Goal: Task Accomplishment & Management: Use online tool/utility

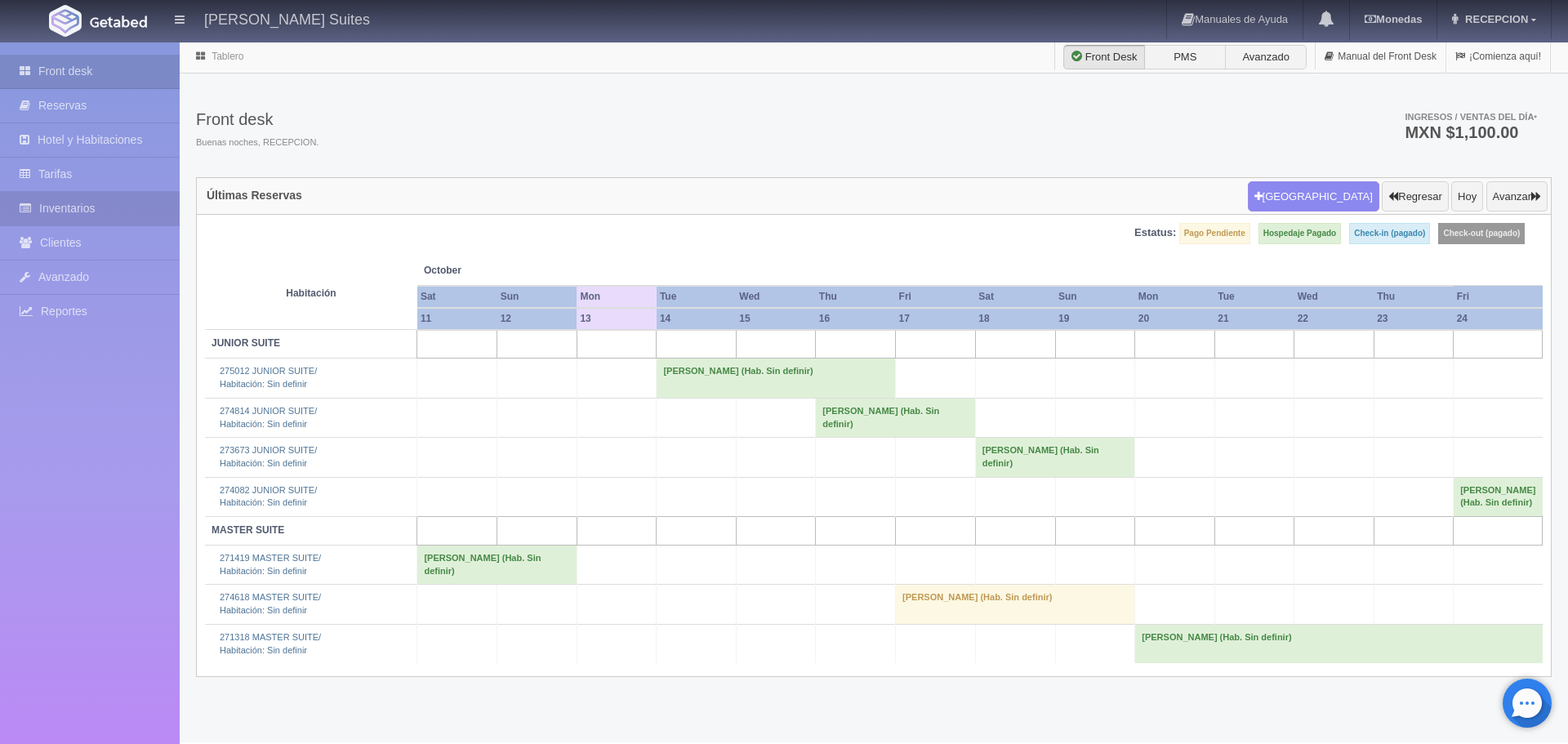
click at [110, 211] on link "Inventarios" at bounding box center [90, 209] width 180 height 34
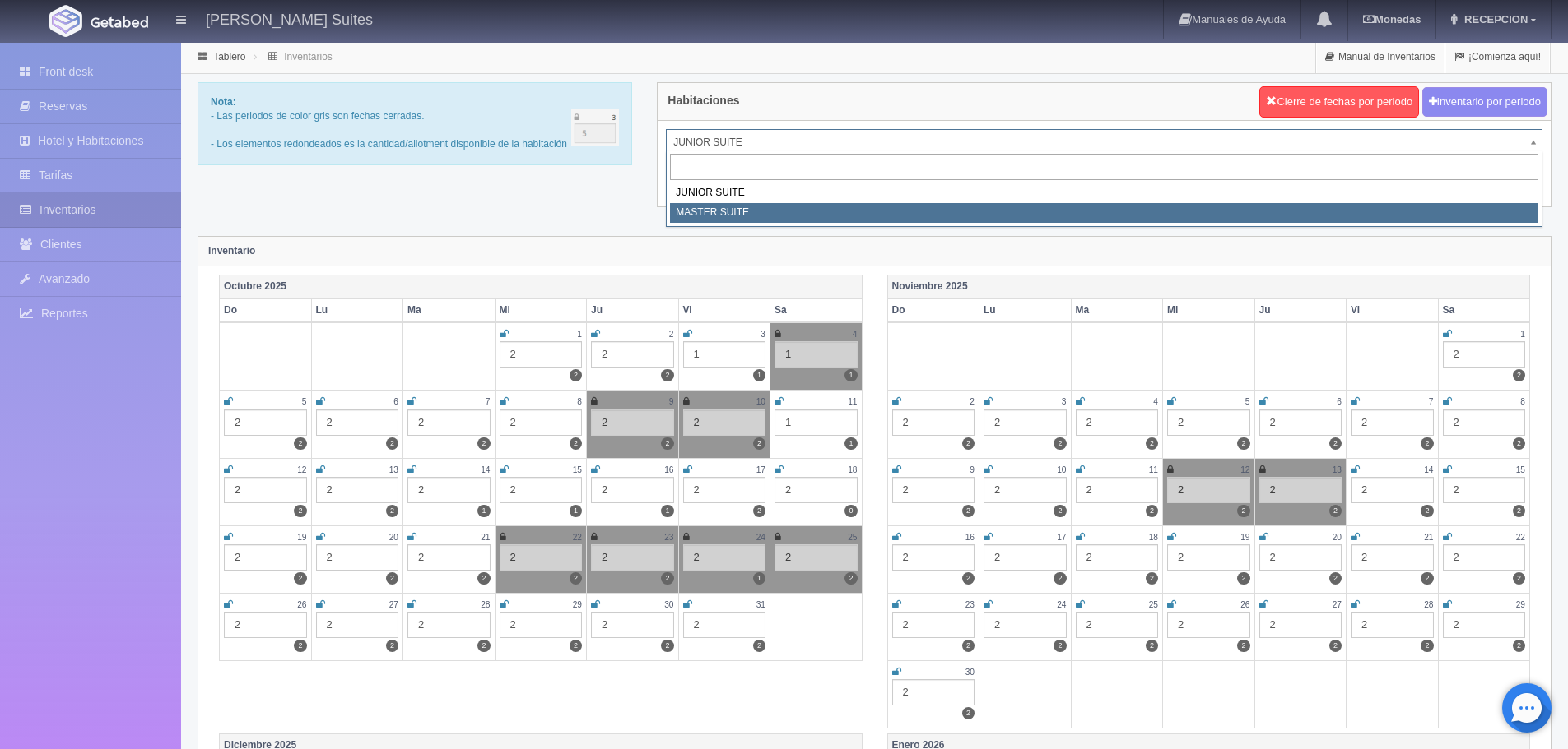
select select "305"
